Goal: Information Seeking & Learning: Learn about a topic

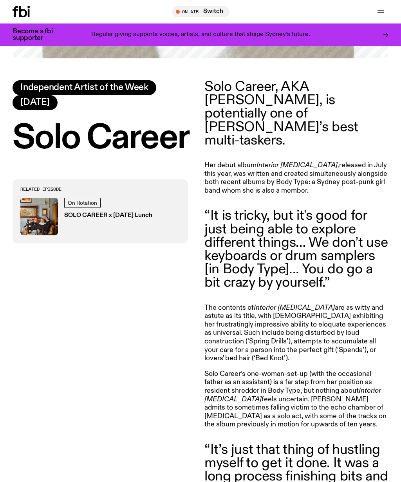
scroll to position [221, 0]
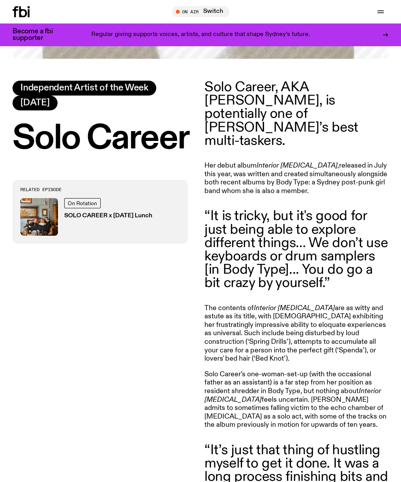
click at [46, 230] on img at bounding box center [39, 217] width 38 height 38
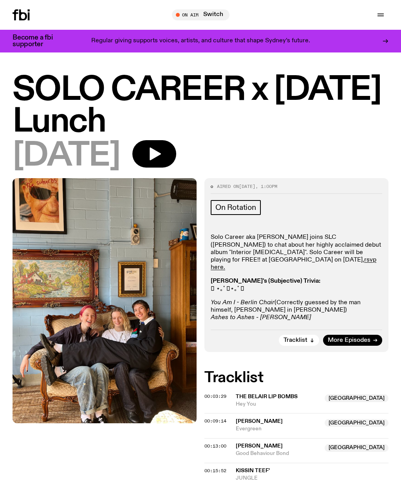
click at [287, 248] on p "Solo Career aka [PERSON_NAME] joins SLC ([PERSON_NAME]) to chat about her highl…" at bounding box center [297, 253] width 172 height 38
click at [290, 239] on p "Solo Career aka [PERSON_NAME] joins SLC ([PERSON_NAME]) to chat about her highl…" at bounding box center [297, 253] width 172 height 38
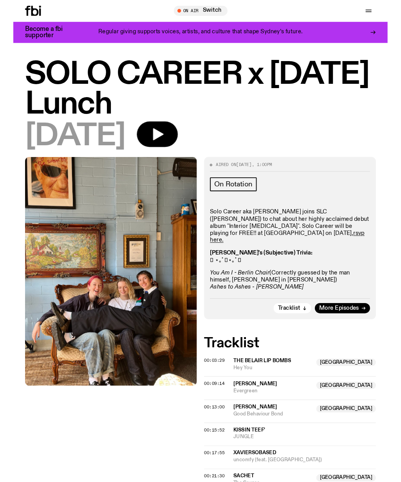
scroll to position [2, 0]
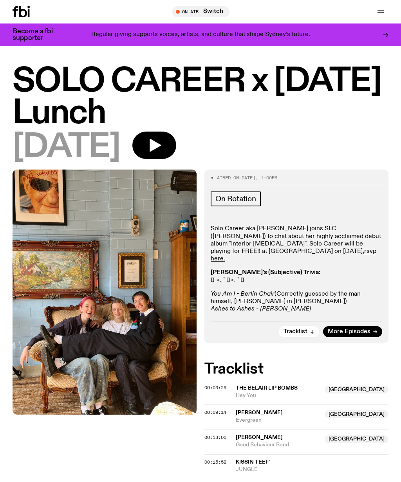
click at [342, 241] on p "Solo Career aka [PERSON_NAME] joins SLC ([PERSON_NAME]) to chat about her highl…" at bounding box center [297, 244] width 172 height 38
click at [290, 244] on p "Solo Career aka [PERSON_NAME] joins SLC ([PERSON_NAME]) to chat about her highl…" at bounding box center [297, 244] width 172 height 38
click at [117, 315] on img at bounding box center [105, 292] width 184 height 245
click at [161, 150] on icon "button" at bounding box center [155, 145] width 11 height 13
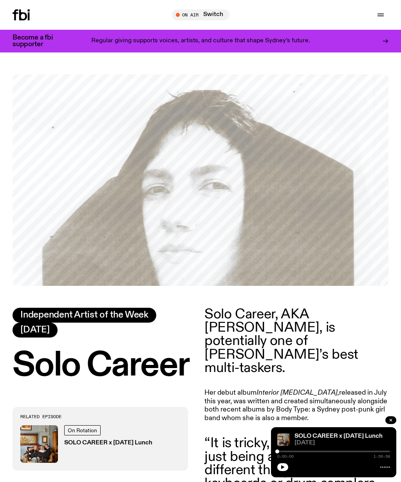
click at [244, 323] on p "Solo Career, AKA [PERSON_NAME], is potentially one of [PERSON_NAME]’s best mult…" at bounding box center [296, 341] width 184 height 67
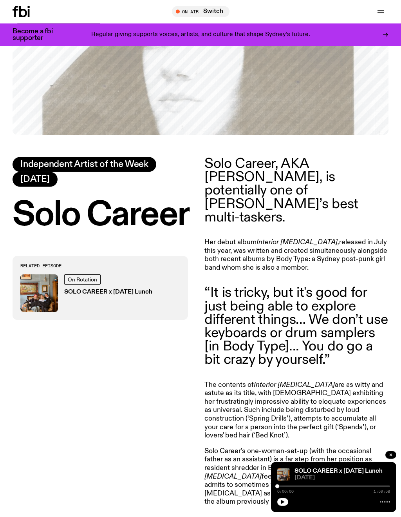
scroll to position [145, 0]
click at [391, 456] on icon "button" at bounding box center [391, 455] width 2 height 2
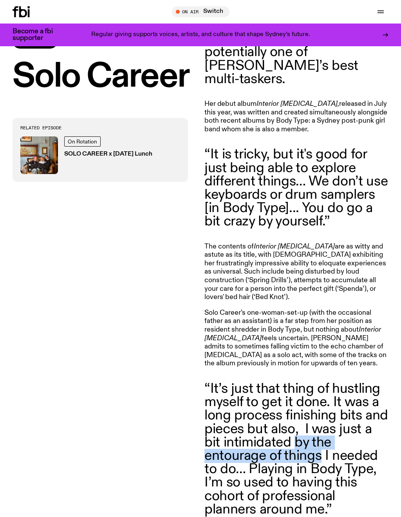
scroll to position [280, 0]
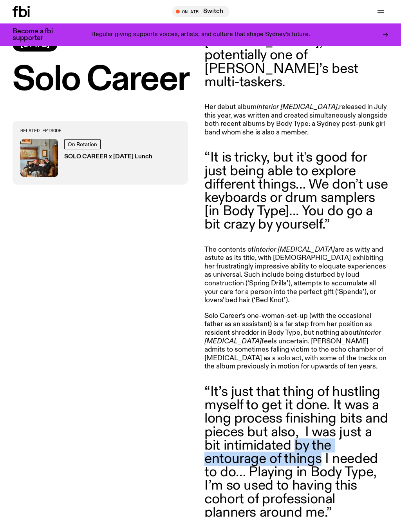
click at [162, 308] on div "Related Episode On Rotation SOLO CAREER x Tuesday Lunch" at bounding box center [105, 343] width 184 height 444
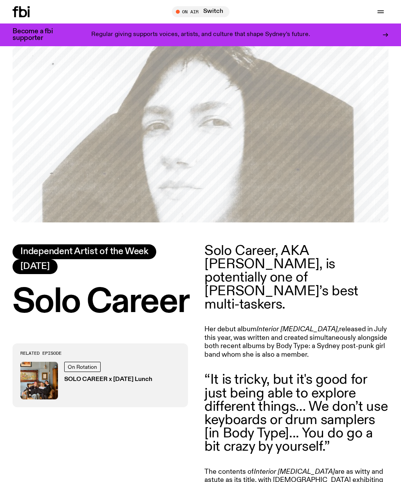
scroll to position [0, 0]
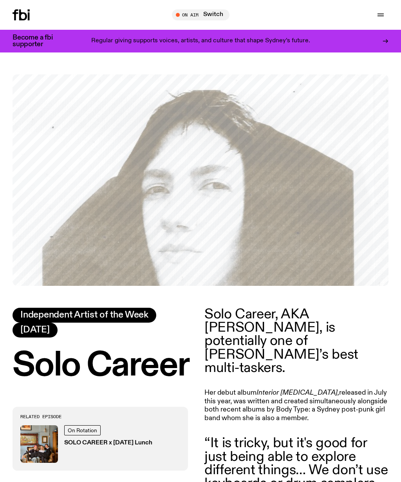
click at [33, 441] on img at bounding box center [39, 444] width 38 height 38
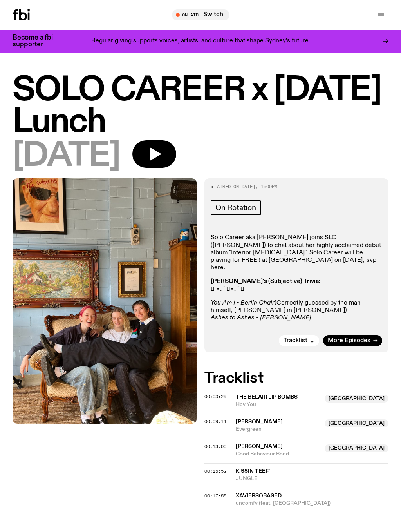
click at [133, 320] on img at bounding box center [105, 300] width 184 height 245
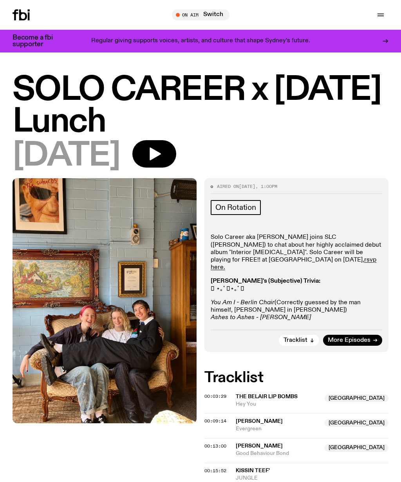
click at [129, 329] on img at bounding box center [105, 300] width 184 height 245
